Goal: Task Accomplishment & Management: Manage account settings

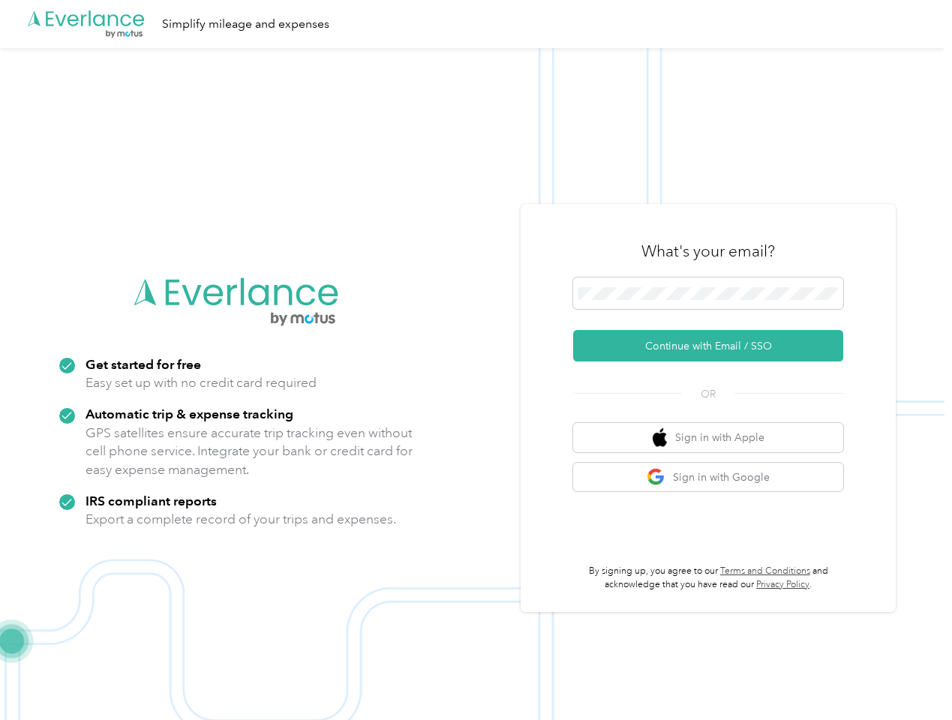
click at [476, 360] on img at bounding box center [472, 408] width 944 height 720
click at [476, 24] on div ".cls-1 { fill: #00adee; } .cls-2 { fill: #fff; } .cls-3 { fill: #707372; } .cls…" at bounding box center [472, 24] width 944 height 48
click at [714, 346] on button "Continue with Email / SSO" at bounding box center [708, 346] width 270 height 32
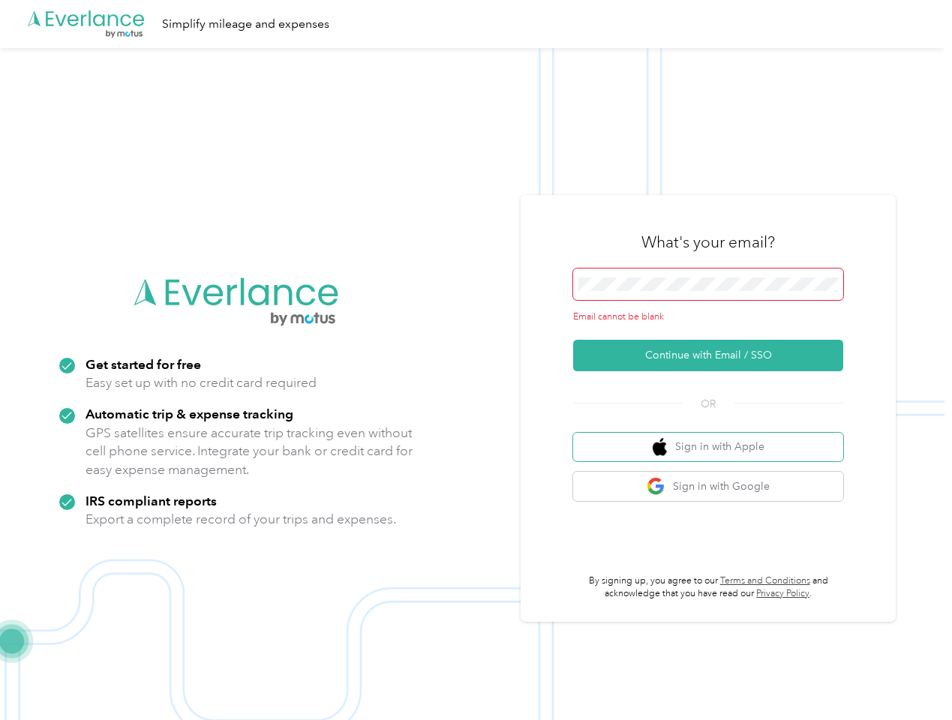
click at [714, 437] on button "Sign in with Apple" at bounding box center [708, 447] width 270 height 29
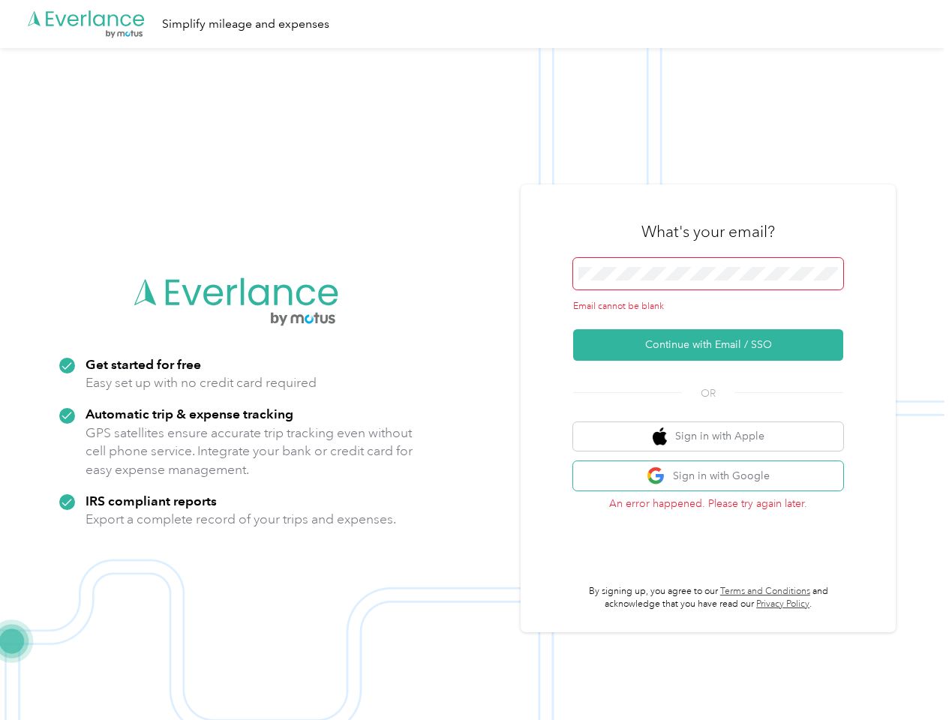
click at [714, 477] on button "Sign in with Google" at bounding box center [708, 475] width 270 height 29
